Goal: Transaction & Acquisition: Purchase product/service

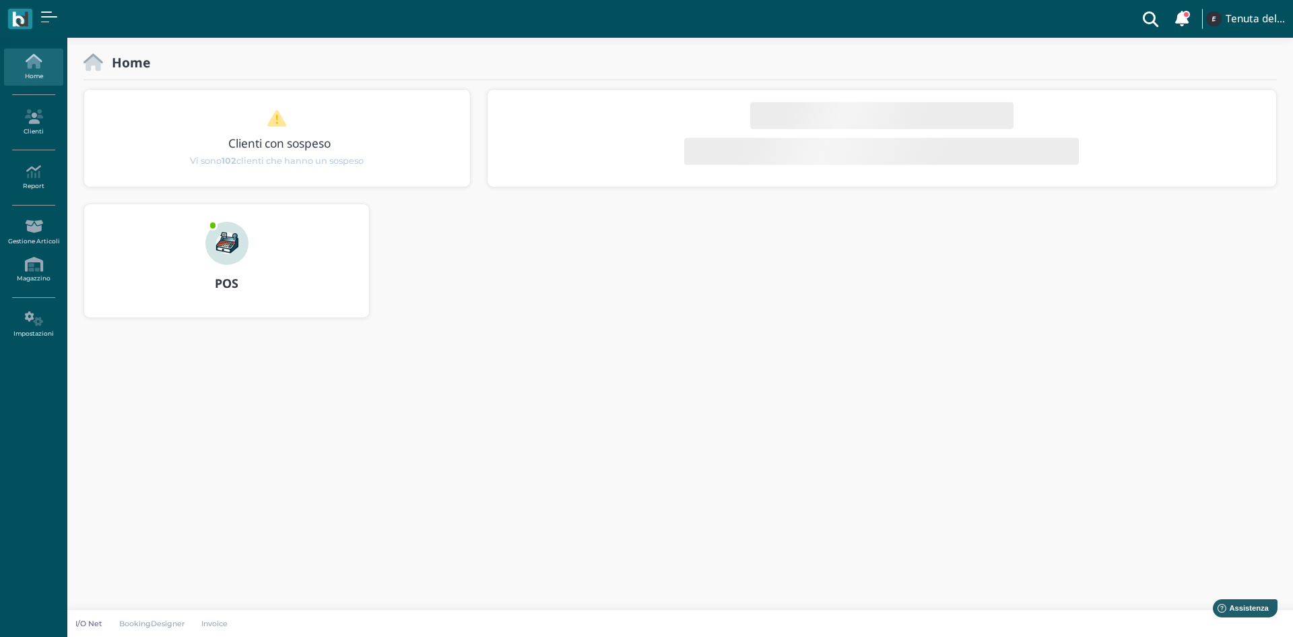
click at [216, 258] on img at bounding box center [226, 243] width 43 height 43
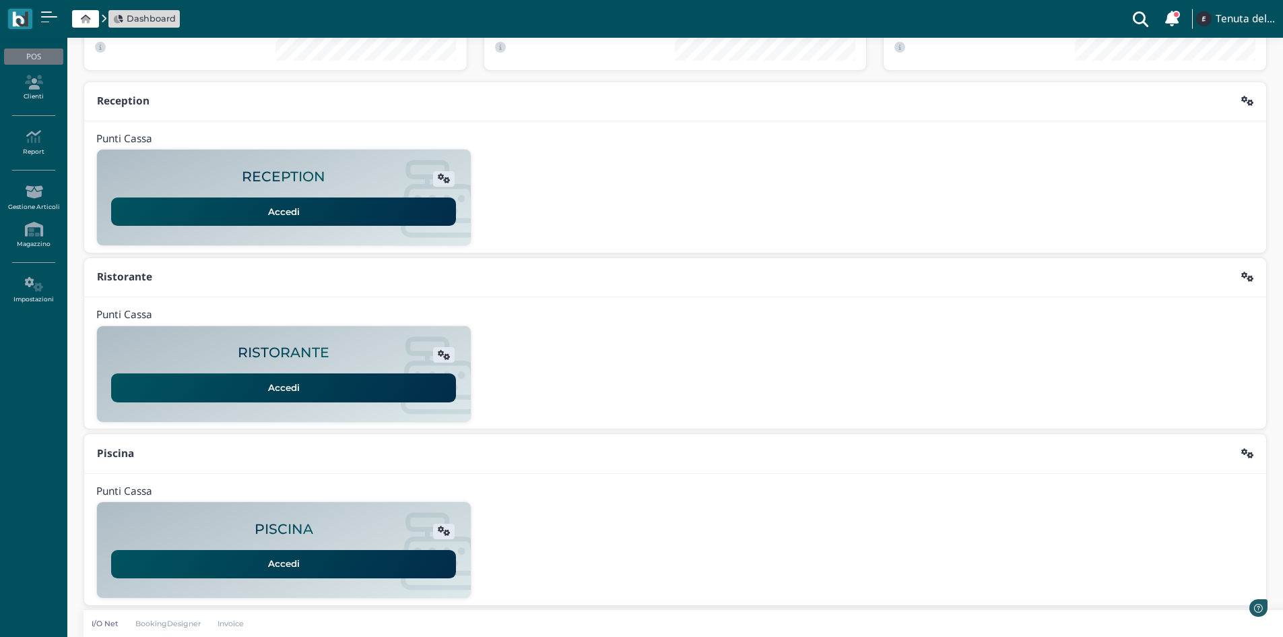
scroll to position [110, 0]
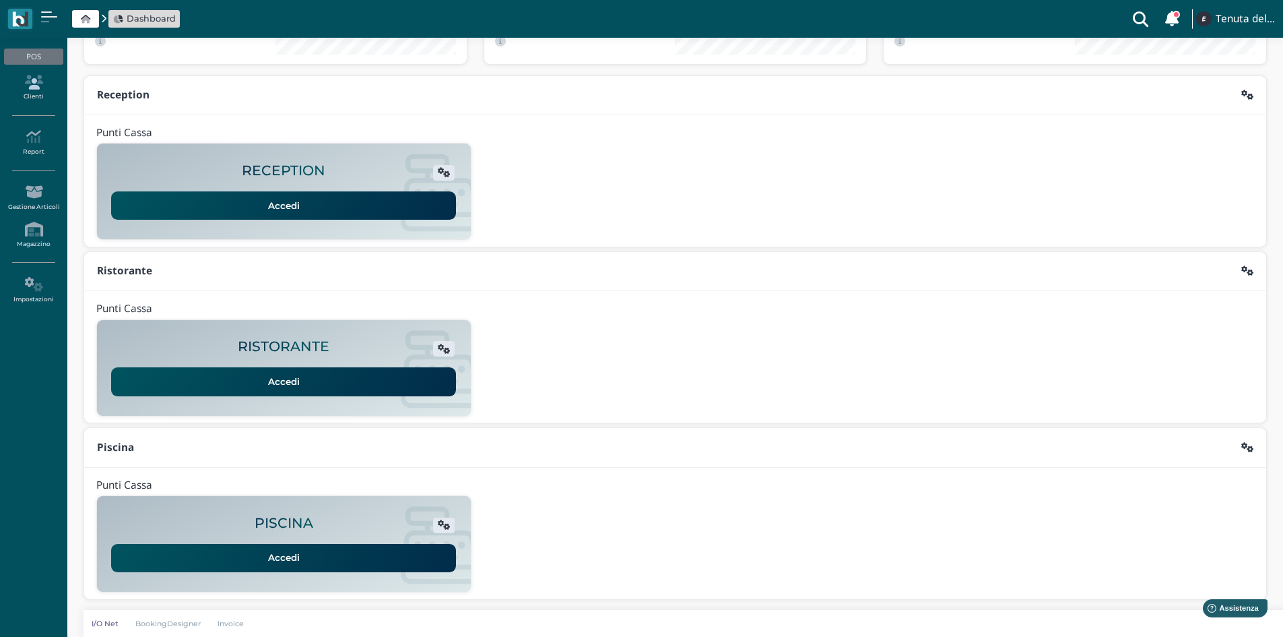
click at [52, 87] on icon at bounding box center [33, 82] width 59 height 15
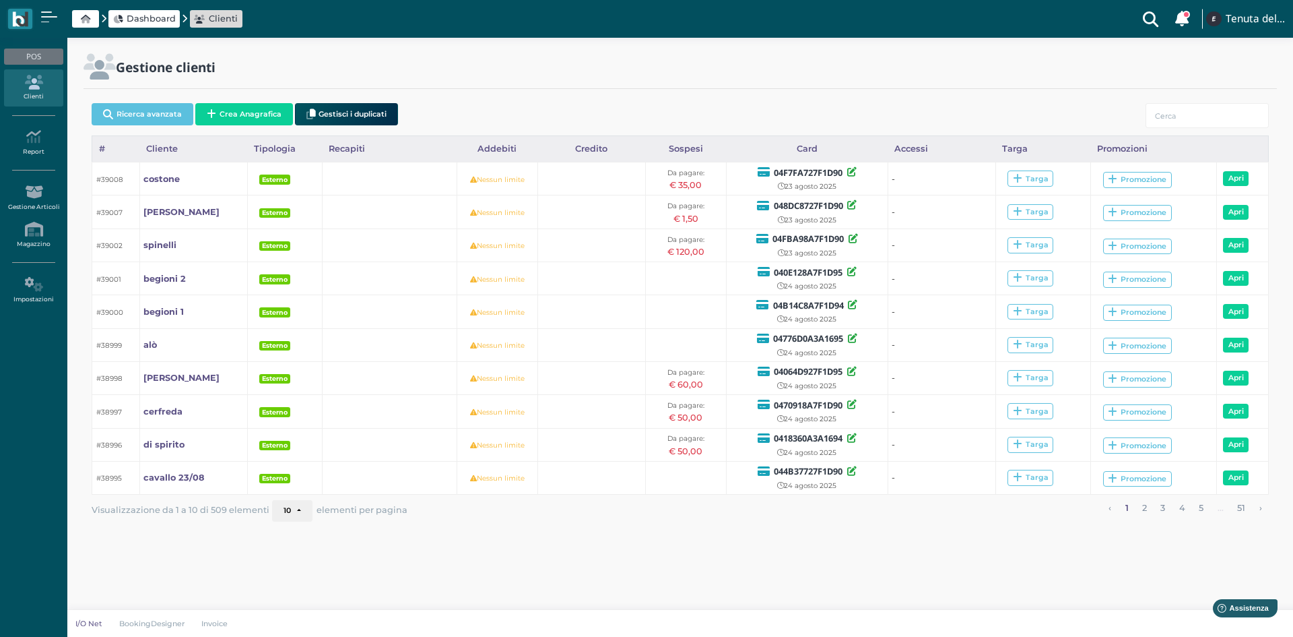
click at [248, 114] on button "Crea Anagrafica" at bounding box center [244, 114] width 98 height 22
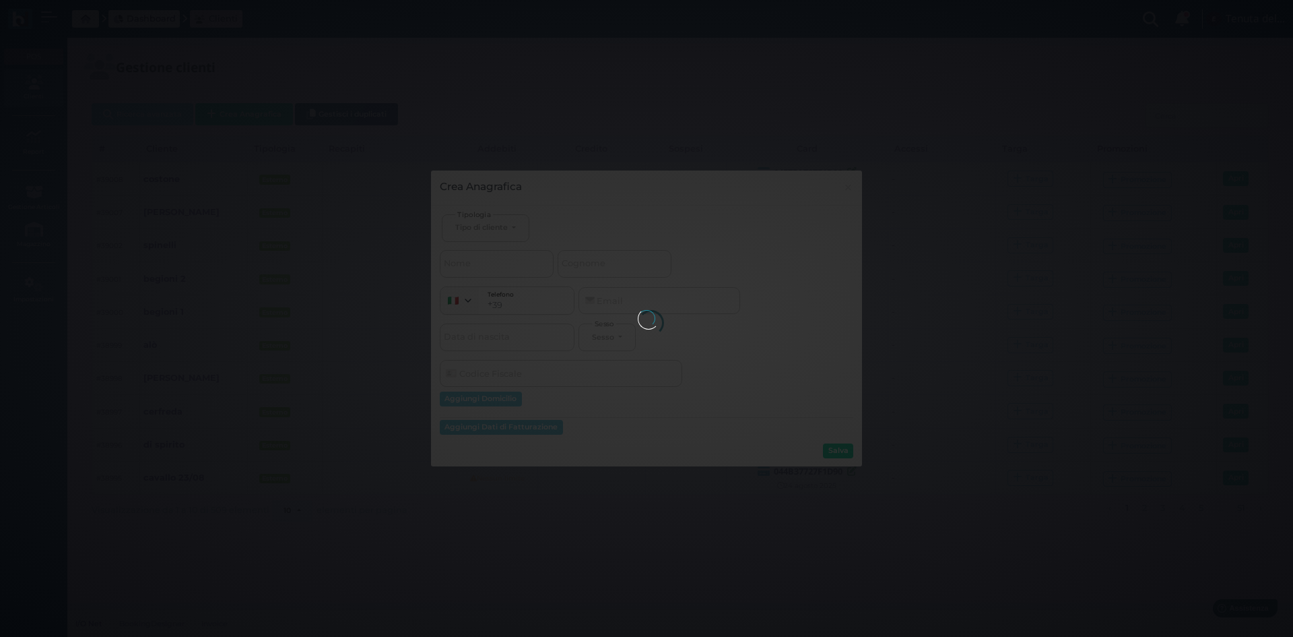
select select
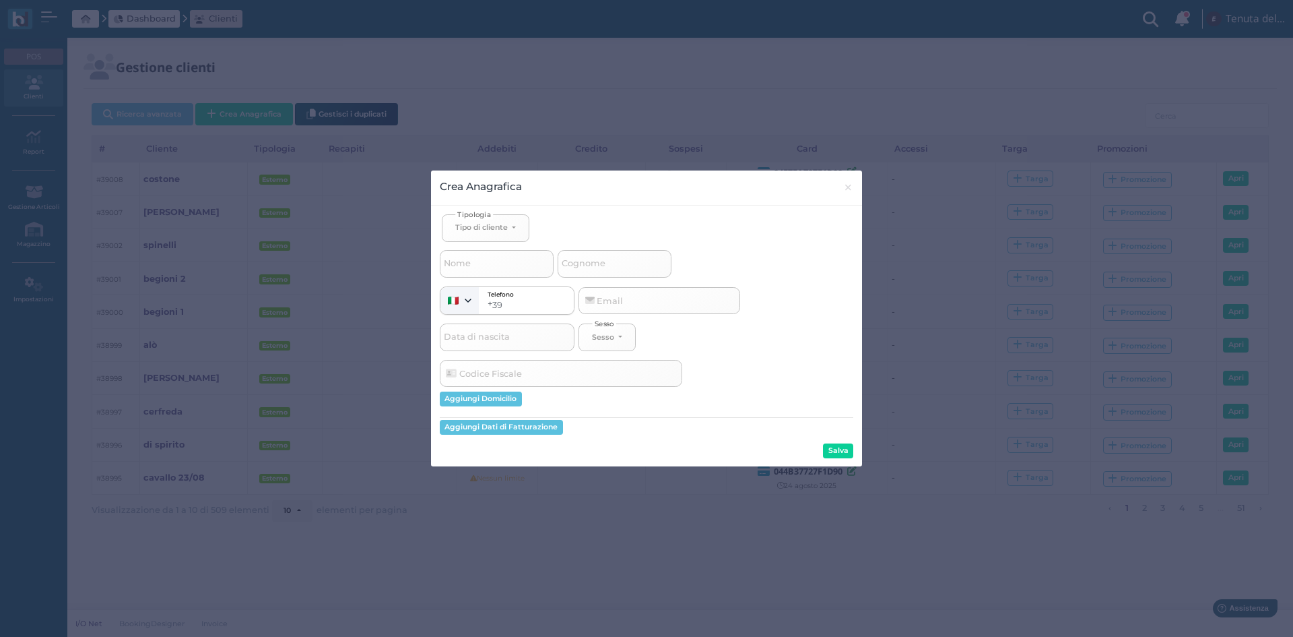
click at [607, 259] on span "Cognome" at bounding box center [584, 263] width 48 height 17
click at [607, 259] on input "Cognome" at bounding box center [615, 263] width 114 height 27
click at [620, 263] on input "Cognome" at bounding box center [615, 263] width 114 height 27
select select
type input "p"
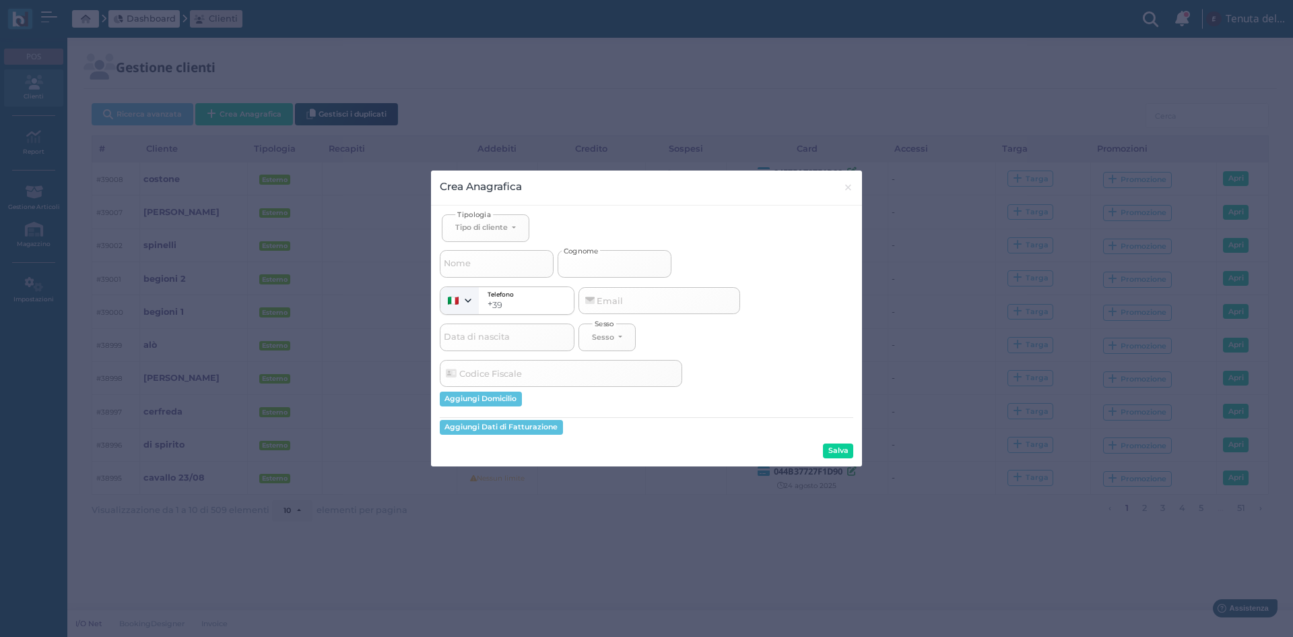
select select
type input "pi"
select select
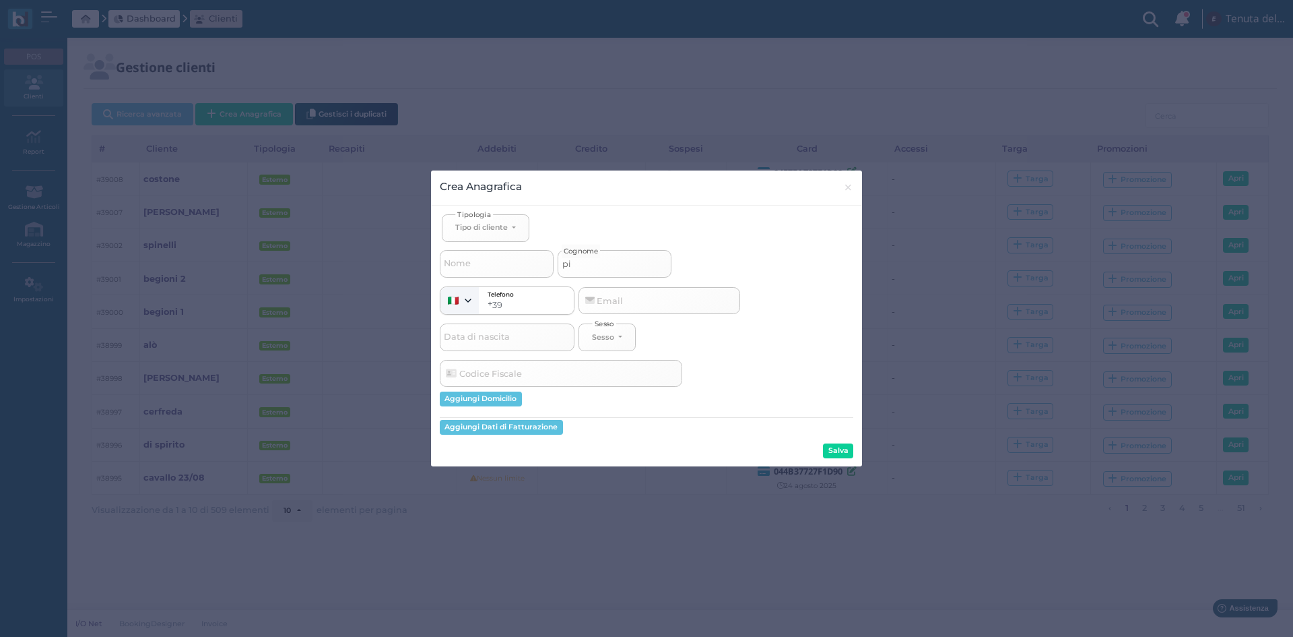
type input "pic"
select select
type input "picc"
select select
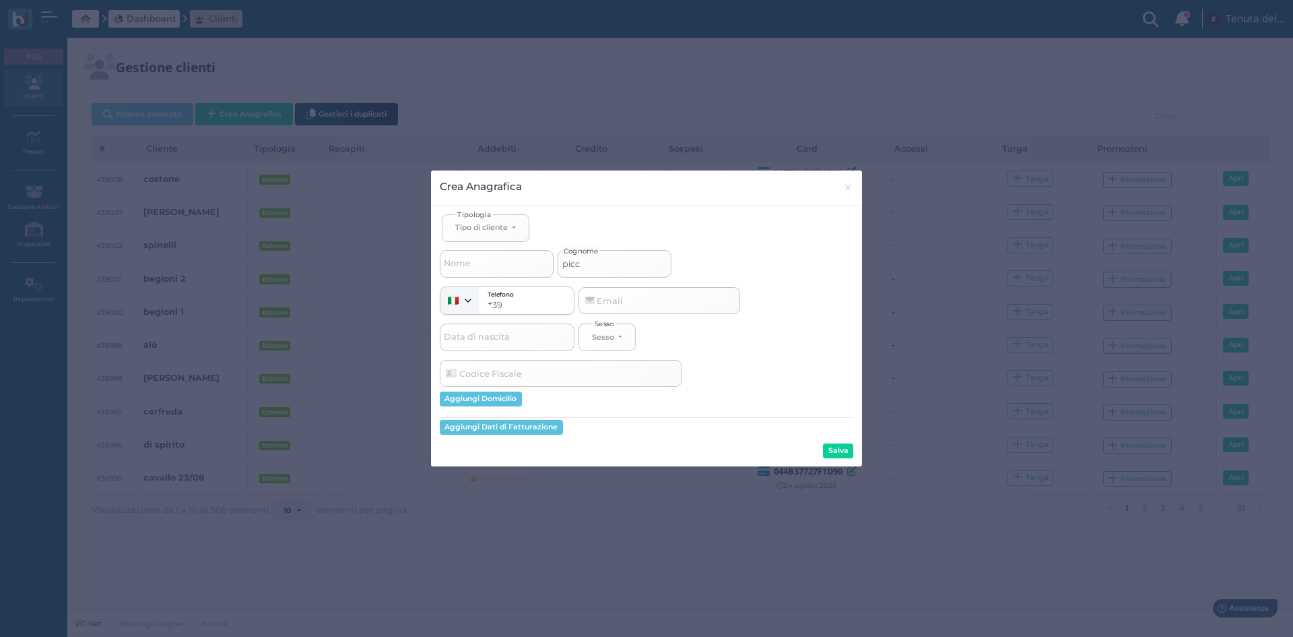
select select
type input "picco"
select select
type input "picc"
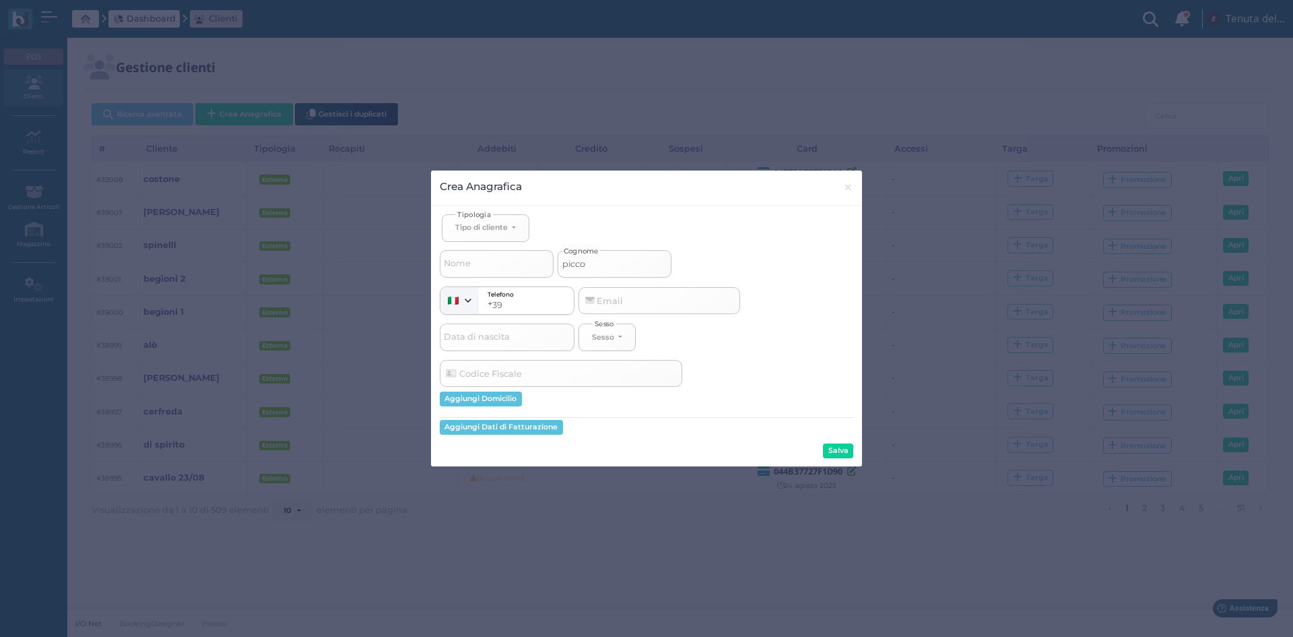
select select
type input "pic"
select select
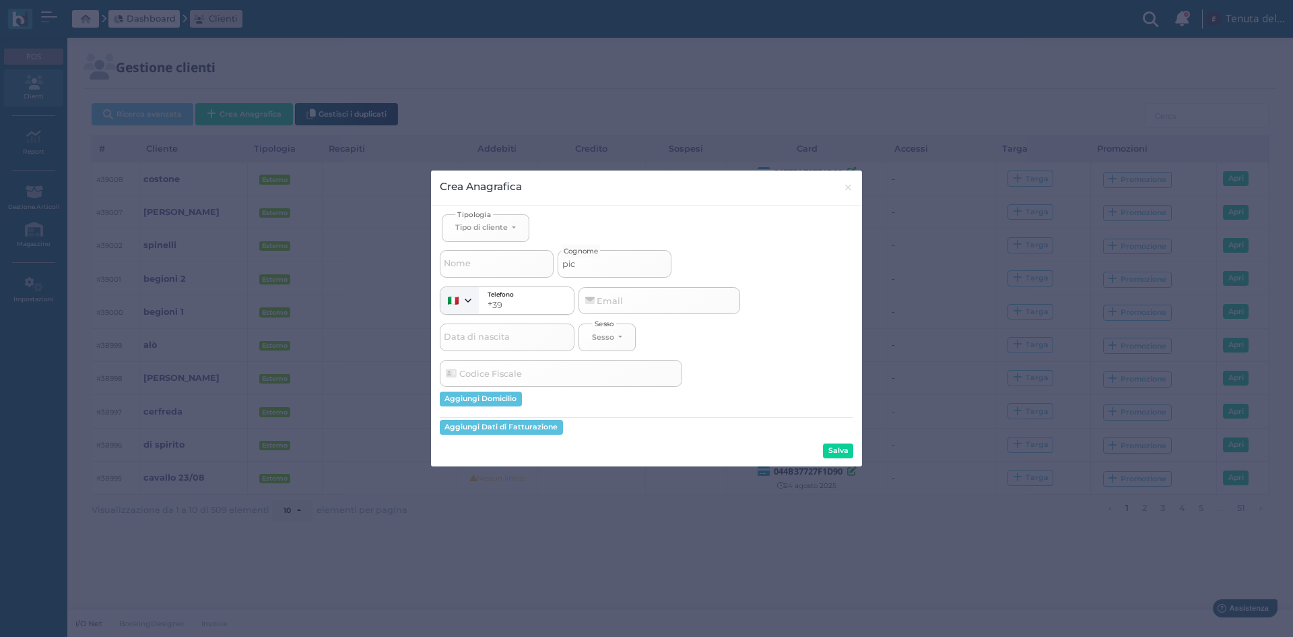
type input "pi"
select select
type input "p"
select select
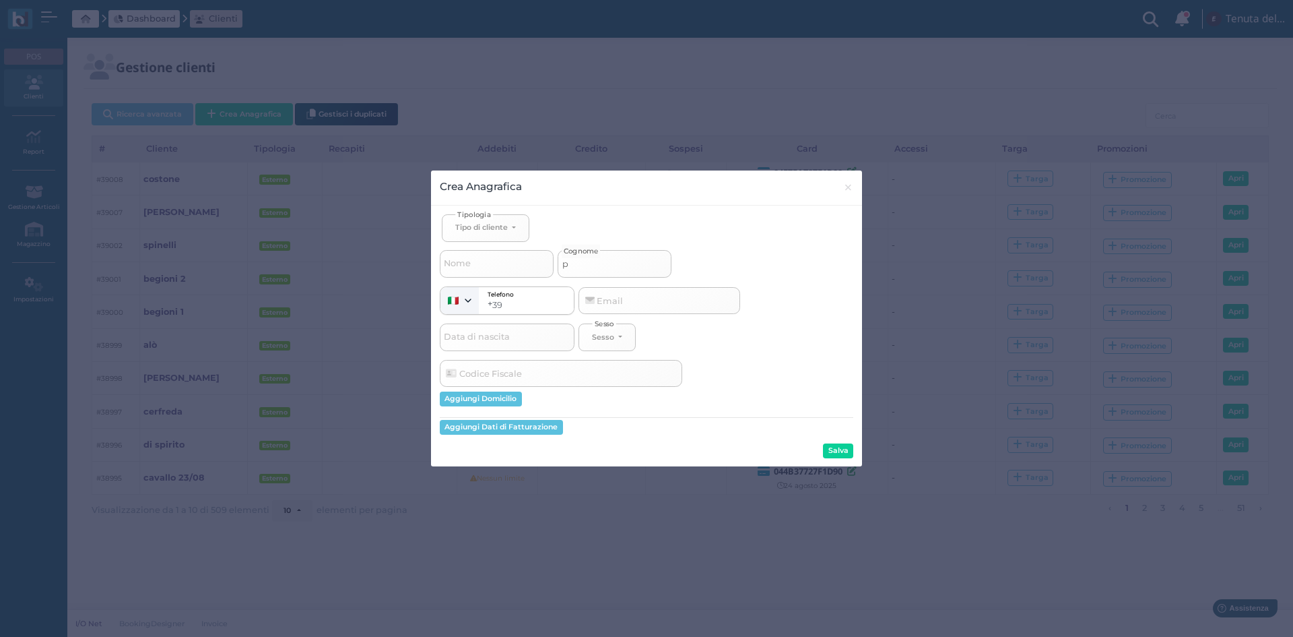
select select
type input "f"
select select
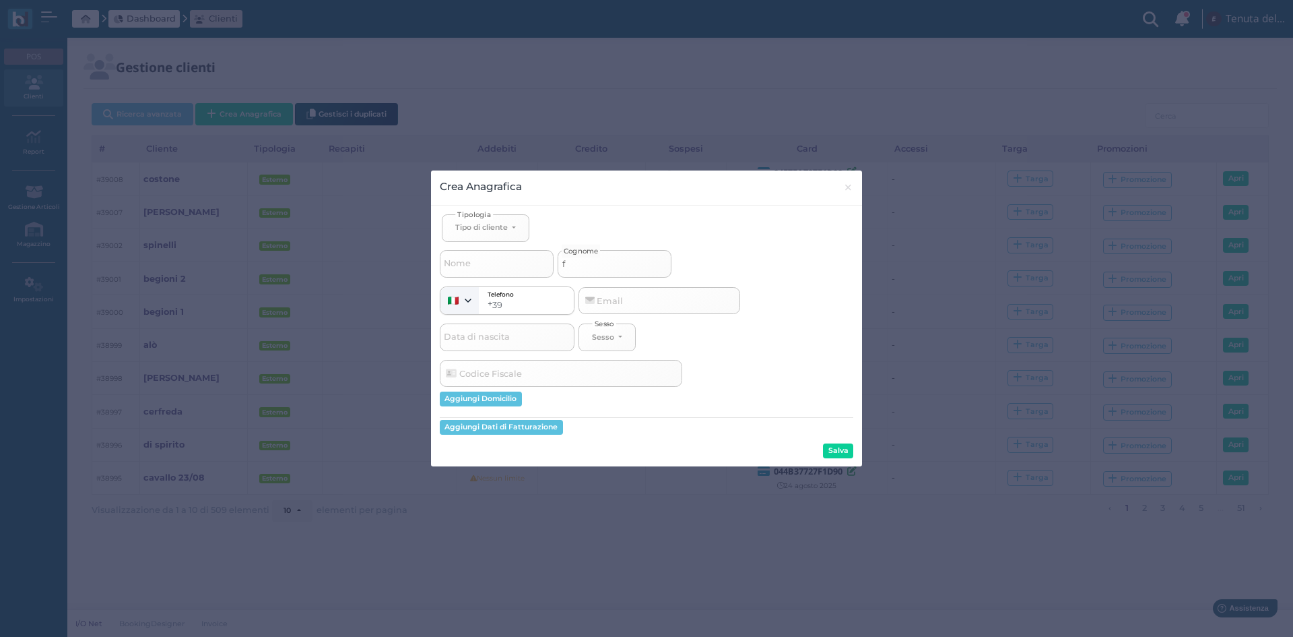
select select
type input "fo"
select select
type input "fon"
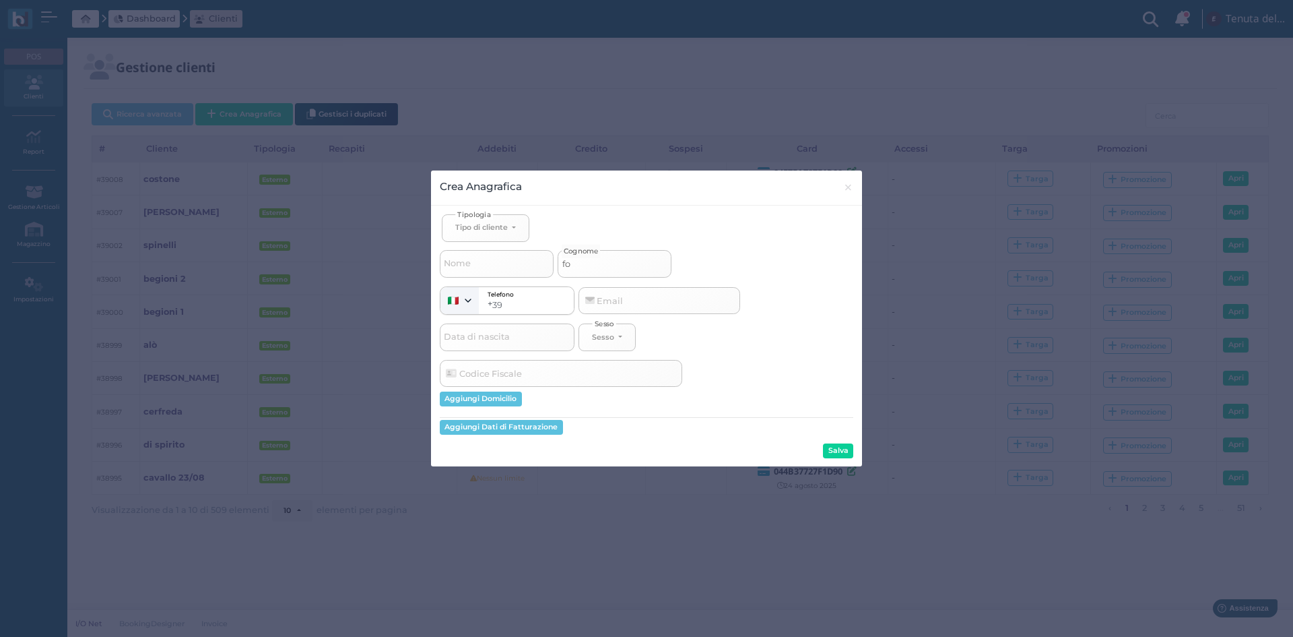
select select
type input "fons"
select select
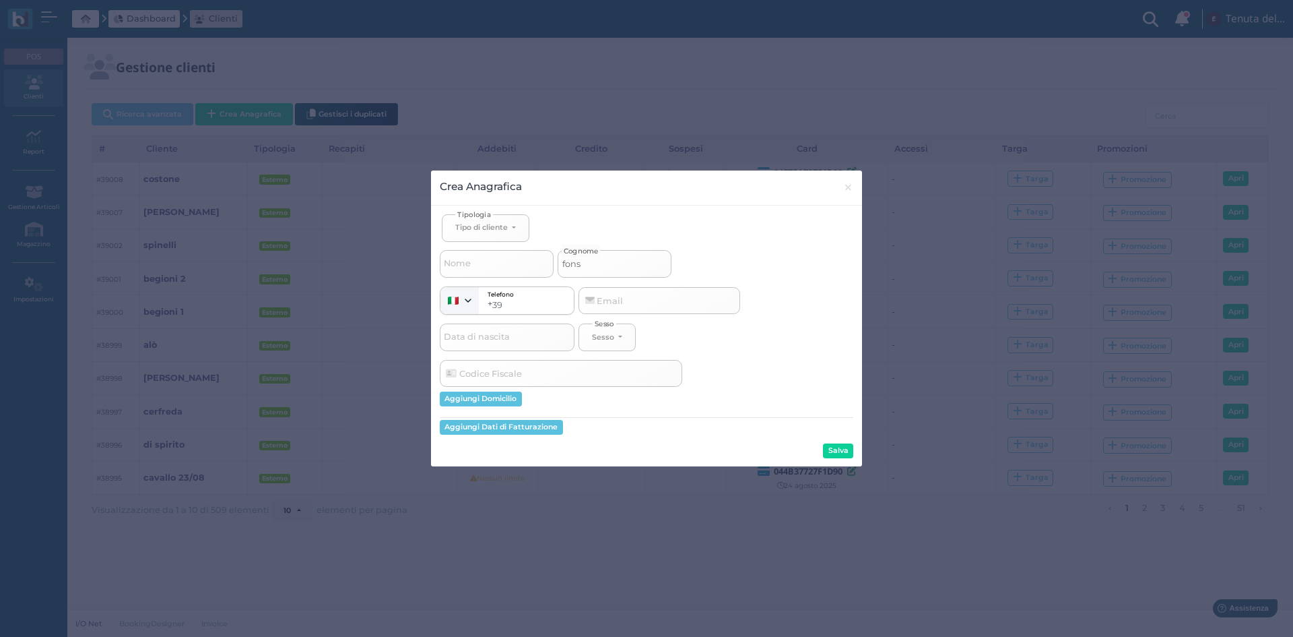
type input "fonso"
select select
type input "fonso"
click at [485, 216] on span "Tipologia" at bounding box center [474, 214] width 38 height 10
click at [492, 229] on div "Tipo di cliente" at bounding box center [481, 226] width 53 height 9
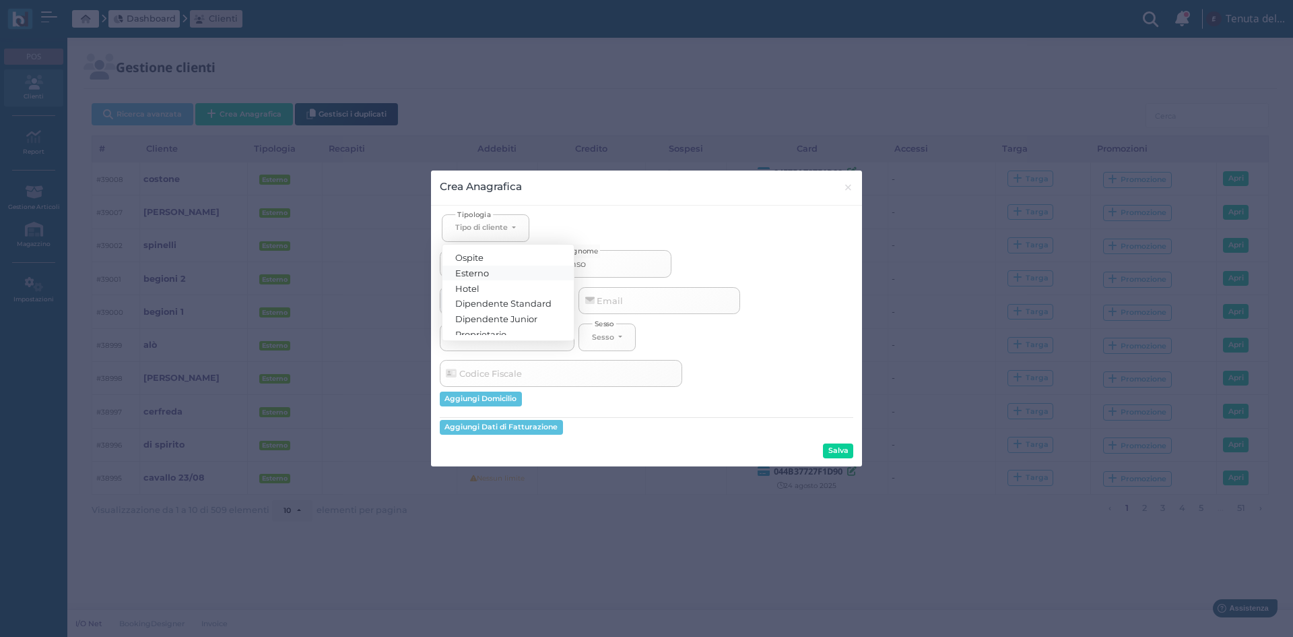
click at [476, 274] on span "Esterno" at bounding box center [472, 272] width 34 height 11
select select "[object Object]"
select select
click at [842, 454] on button "Salva" at bounding box center [838, 450] width 30 height 15
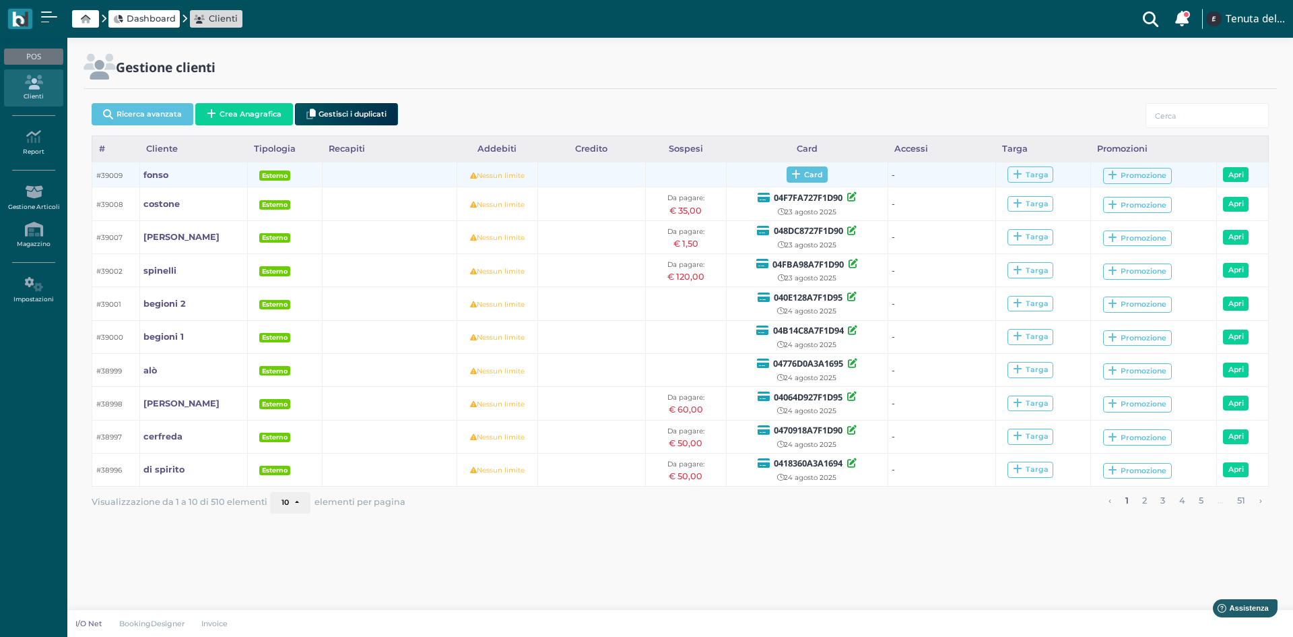
click at [824, 176] on span "Card" at bounding box center [807, 174] width 41 height 16
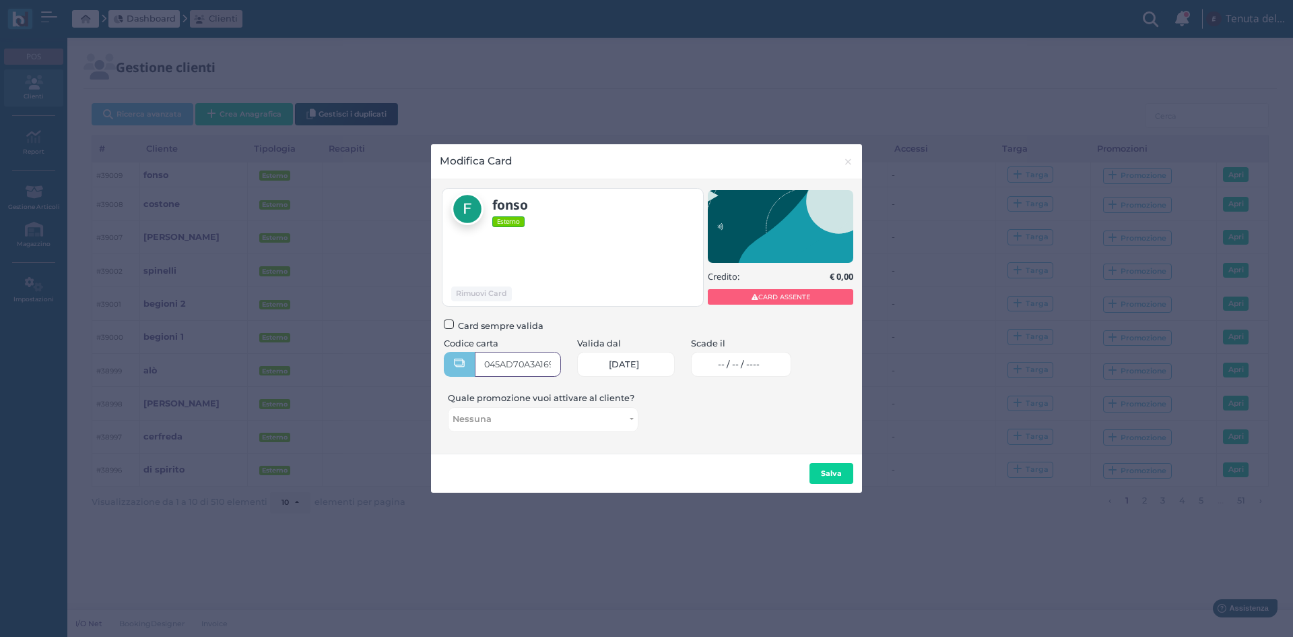
type input "045AD70A3A1690"
click at [737, 360] on span "-- / -- / ----" at bounding box center [739, 364] width 42 height 11
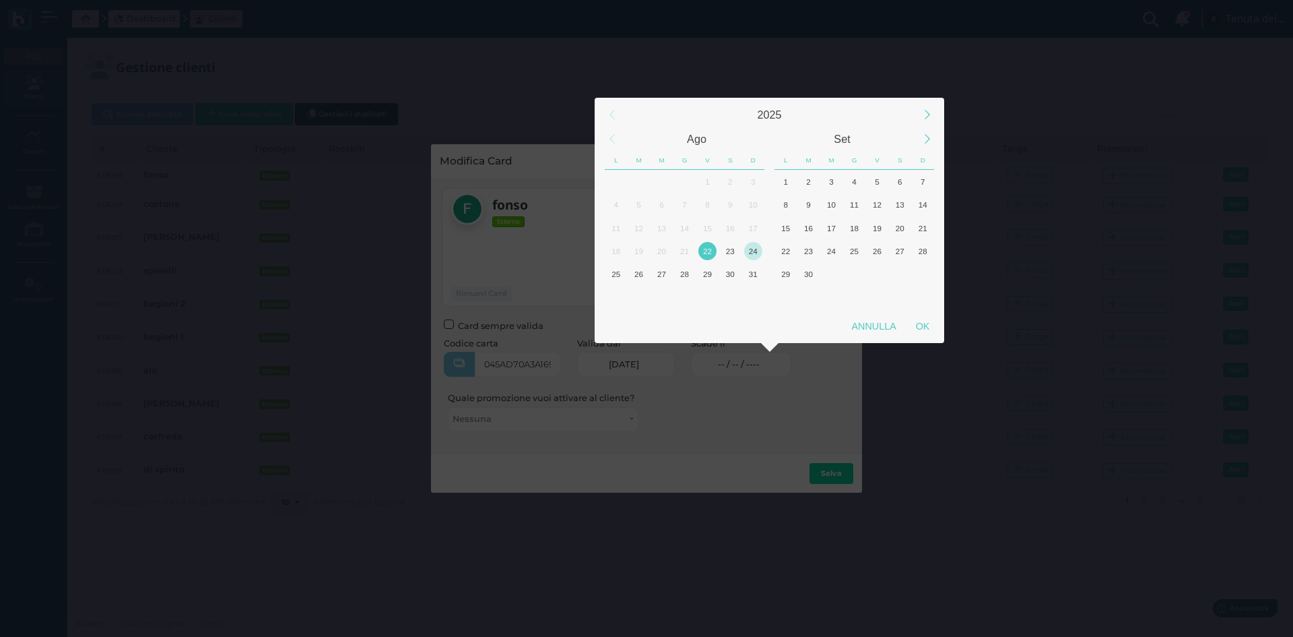
click at [749, 254] on div "24" at bounding box center [753, 251] width 18 height 18
drag, startPoint x: 749, startPoint y: 254, endPoint x: 757, endPoint y: 260, distance: 9.6
click at [752, 254] on div "24" at bounding box center [753, 251] width 18 height 18
click at [930, 329] on div "OK" at bounding box center [923, 326] width 34 height 24
type input "24/08/2025"
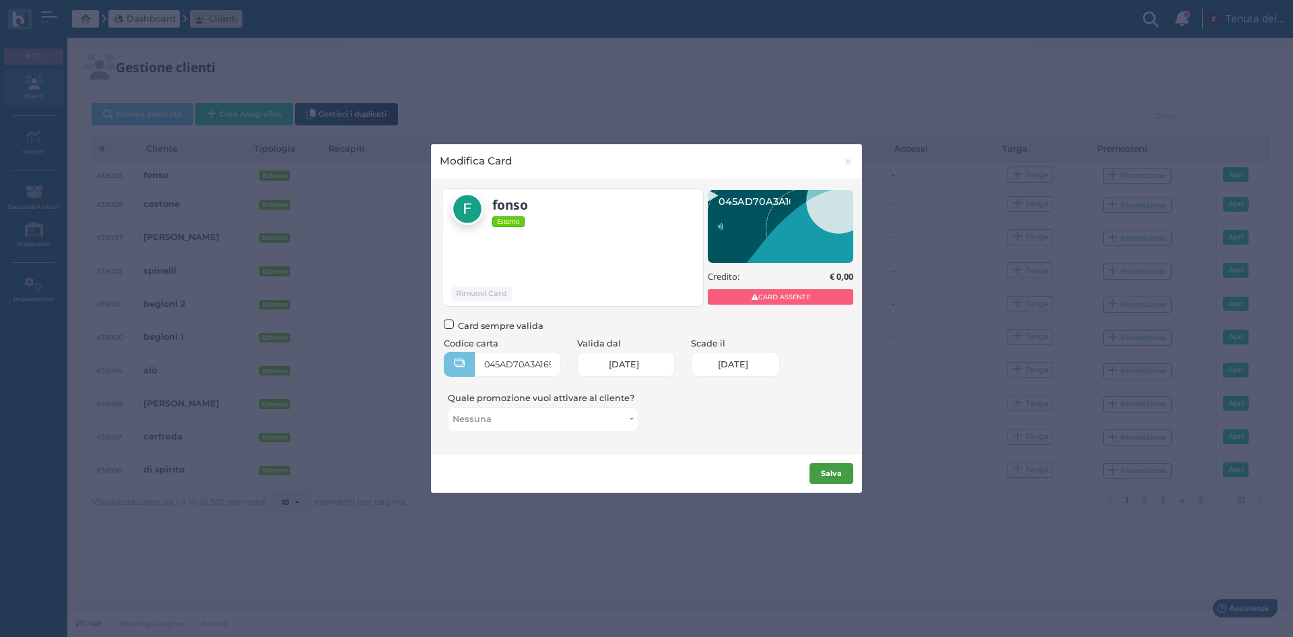
scroll to position [0, 59]
click at [829, 470] on b "Salva" at bounding box center [831, 472] width 21 height 9
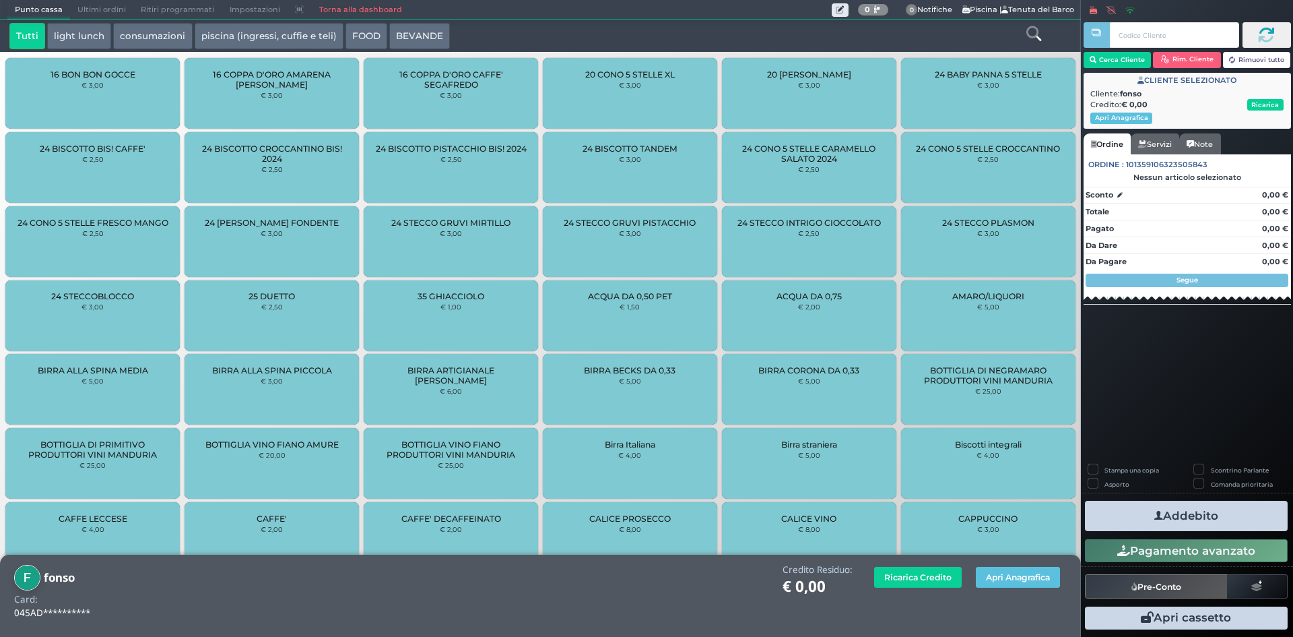
click at [239, 36] on button "piscina (ingressi, cuffie e teli)" at bounding box center [269, 36] width 149 height 27
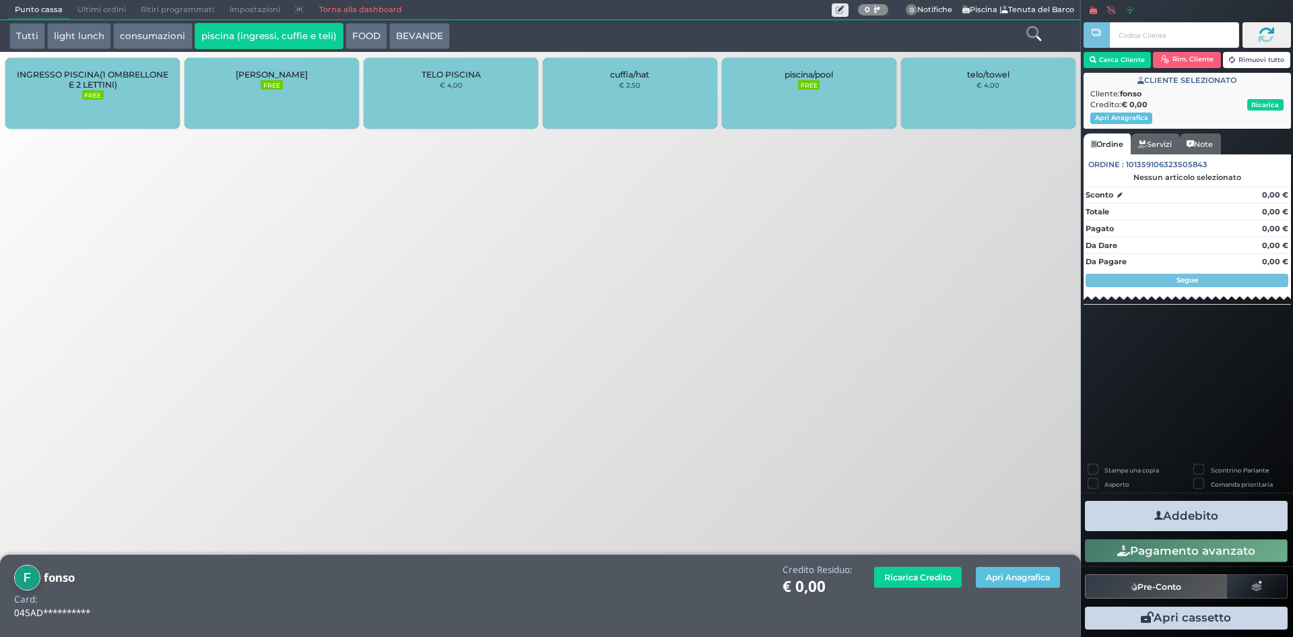
click at [98, 90] on div "INGRESSO PISCINA(1 OMBRELLONE E 2 LETTINI) FREE" at bounding box center [92, 93] width 174 height 71
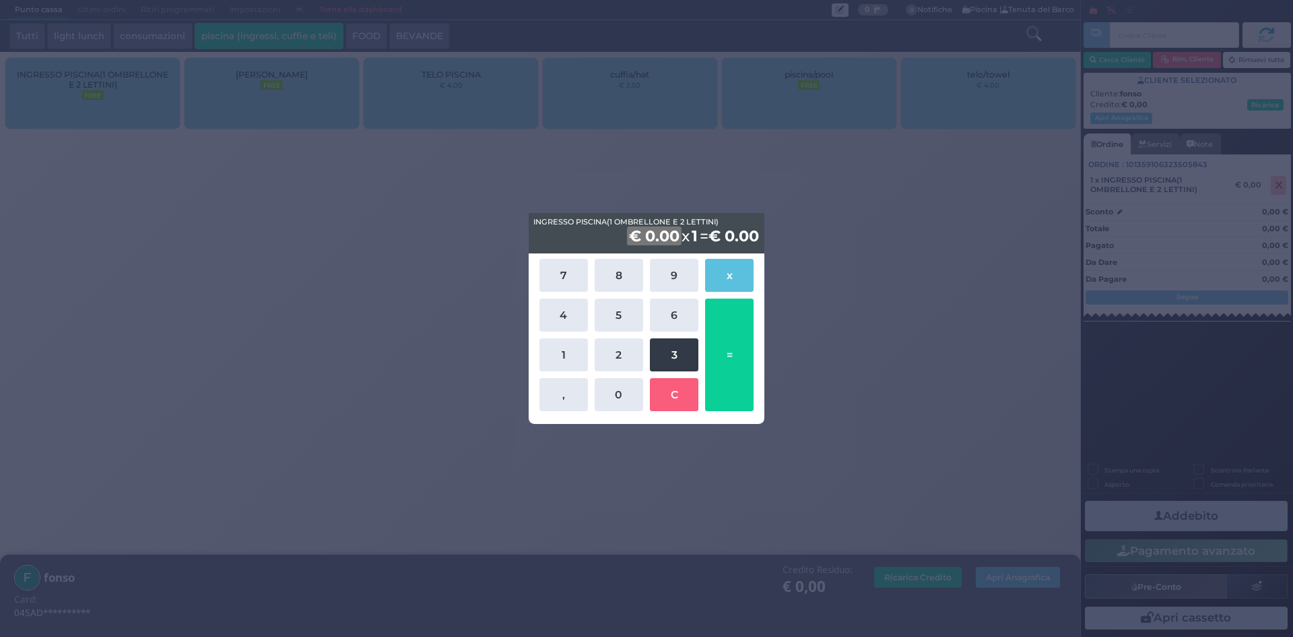
drag, startPoint x: 682, startPoint y: 358, endPoint x: 655, endPoint y: 342, distance: 30.8
click at [680, 358] on button "3" at bounding box center [674, 354] width 49 height 33
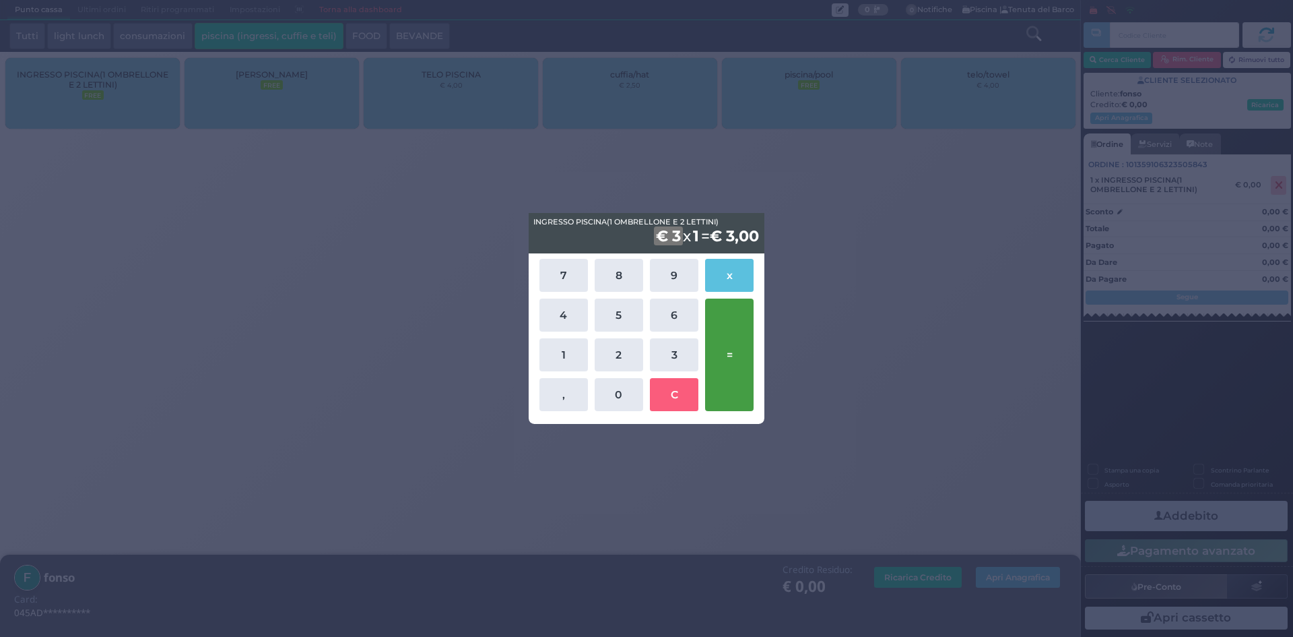
drag, startPoint x: 624, startPoint y: 323, endPoint x: 744, endPoint y: 340, distance: 121.1
click at [629, 325] on button "5" at bounding box center [619, 314] width 49 height 33
drag, startPoint x: 734, startPoint y: 341, endPoint x: 767, endPoint y: 340, distance: 33.0
click at [734, 340] on button "=" at bounding box center [729, 354] width 49 height 113
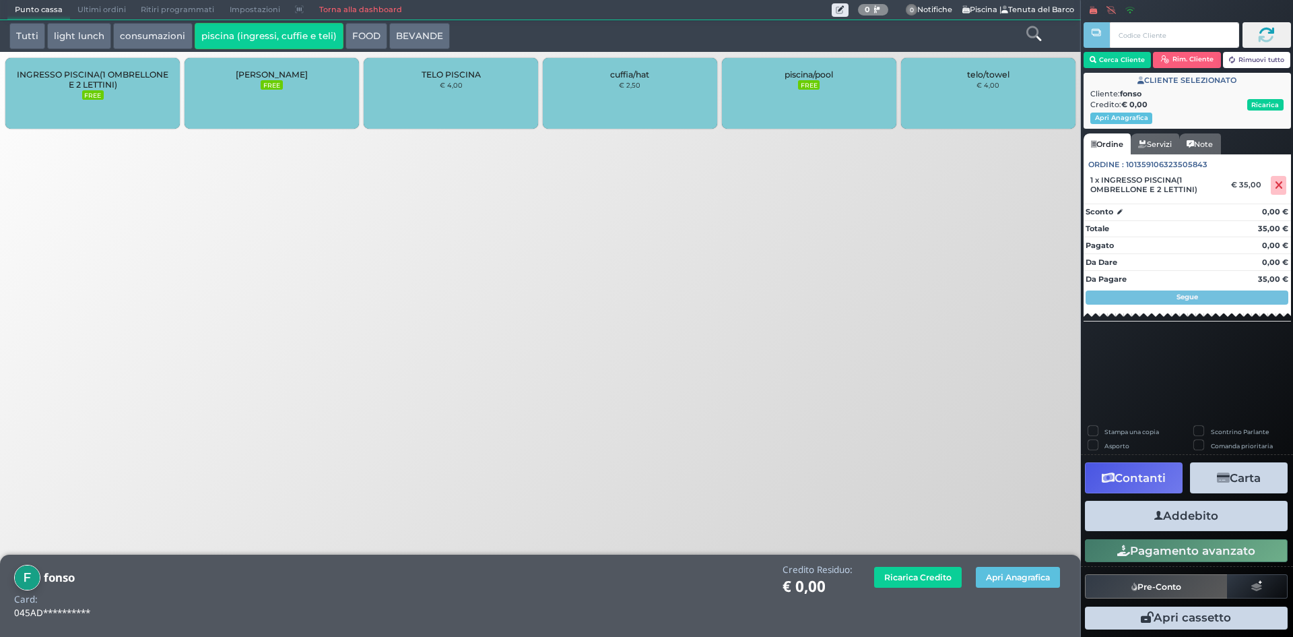
click at [1171, 517] on button "Addebito" at bounding box center [1186, 516] width 203 height 30
